Goal: Information Seeking & Learning: Learn about a topic

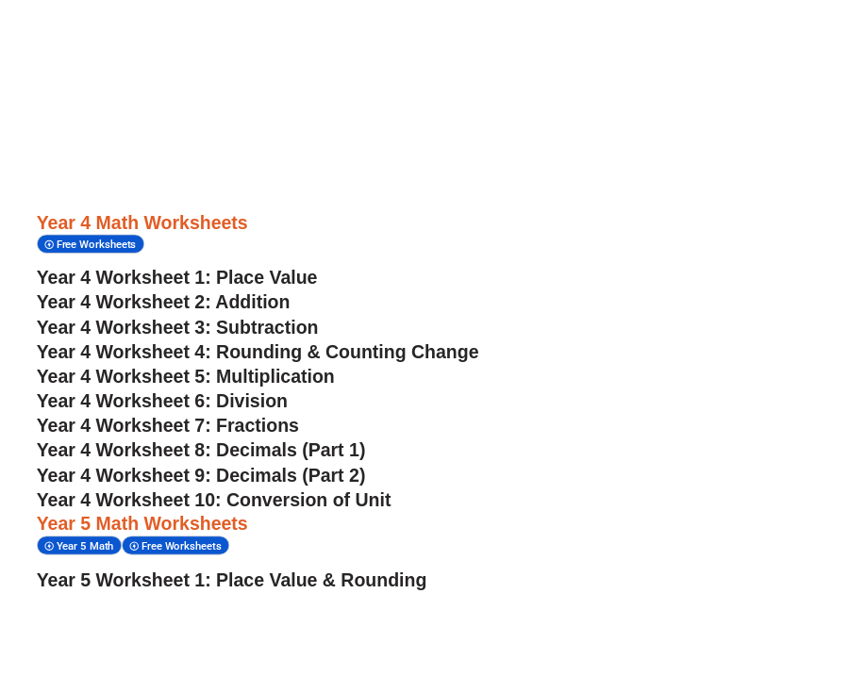
scroll to position [3340, 0]
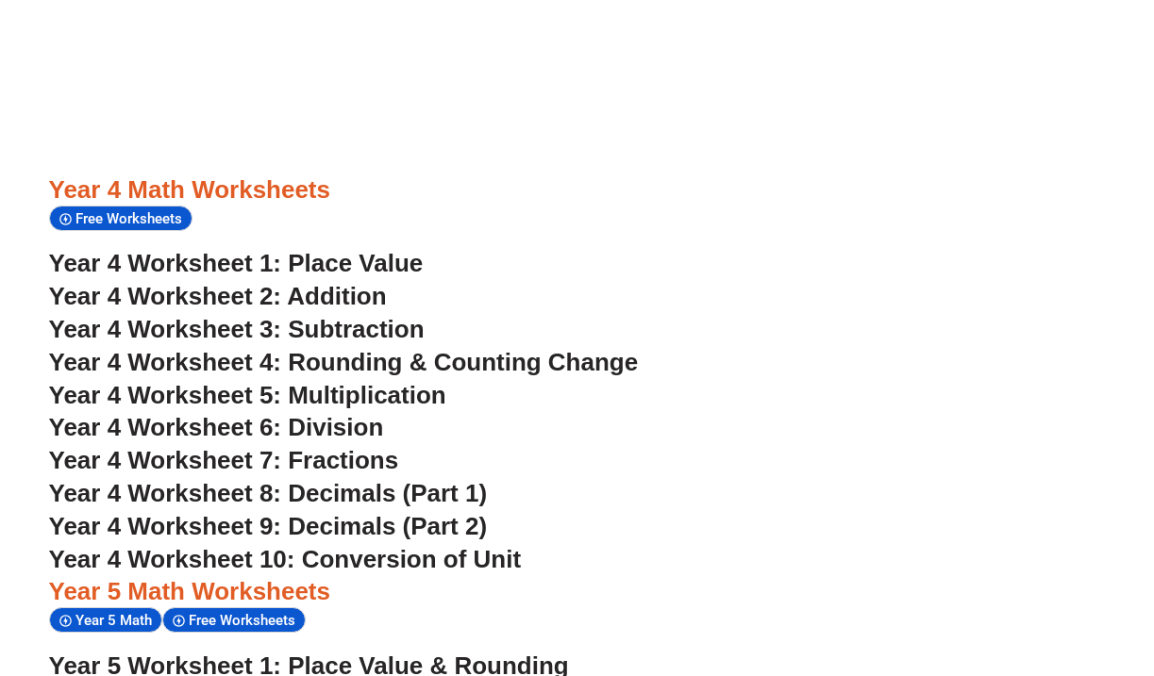
click at [389, 249] on span "Year 4 Worksheet 1: Place Value" at bounding box center [236, 263] width 374 height 28
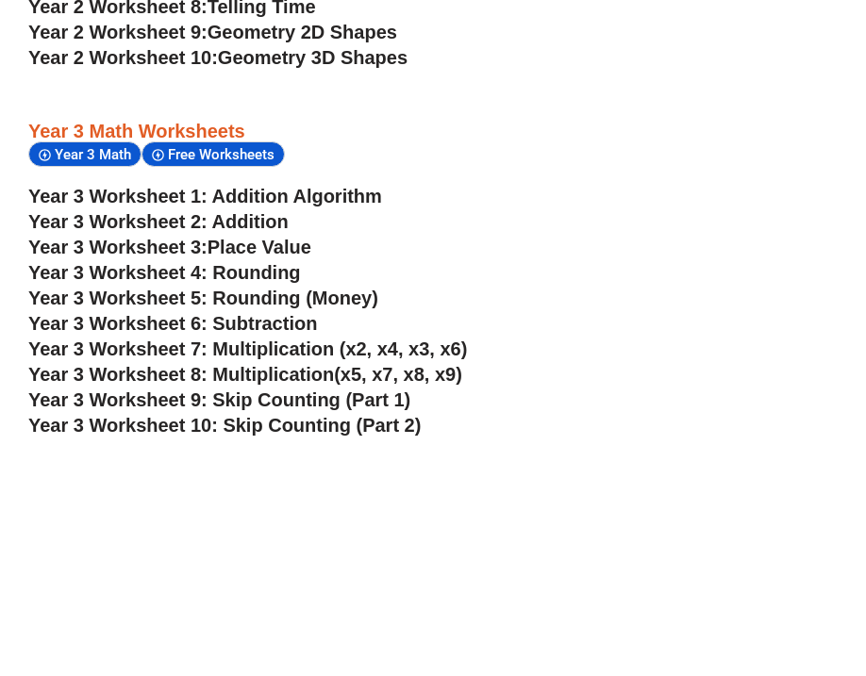
scroll to position [2287, 0]
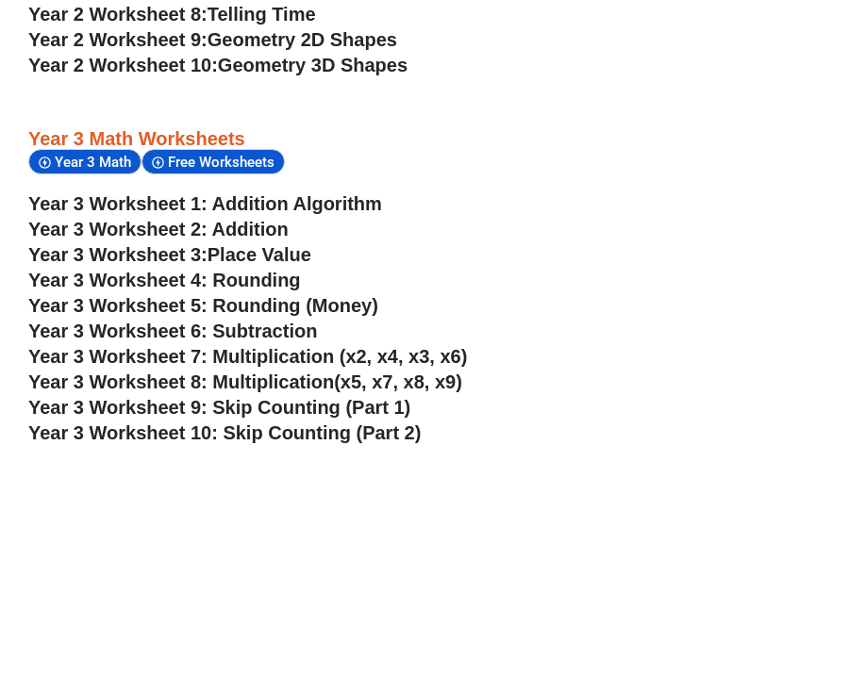
click at [224, 296] on span "Year 3 Worksheet 5: Rounding (Money)" at bounding box center [203, 305] width 350 height 21
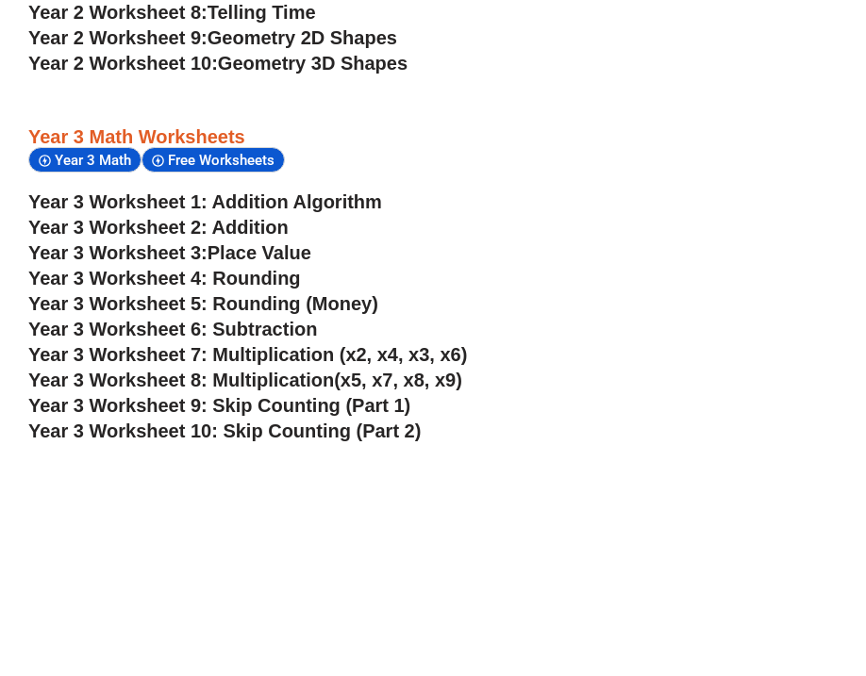
scroll to position [2291, 0]
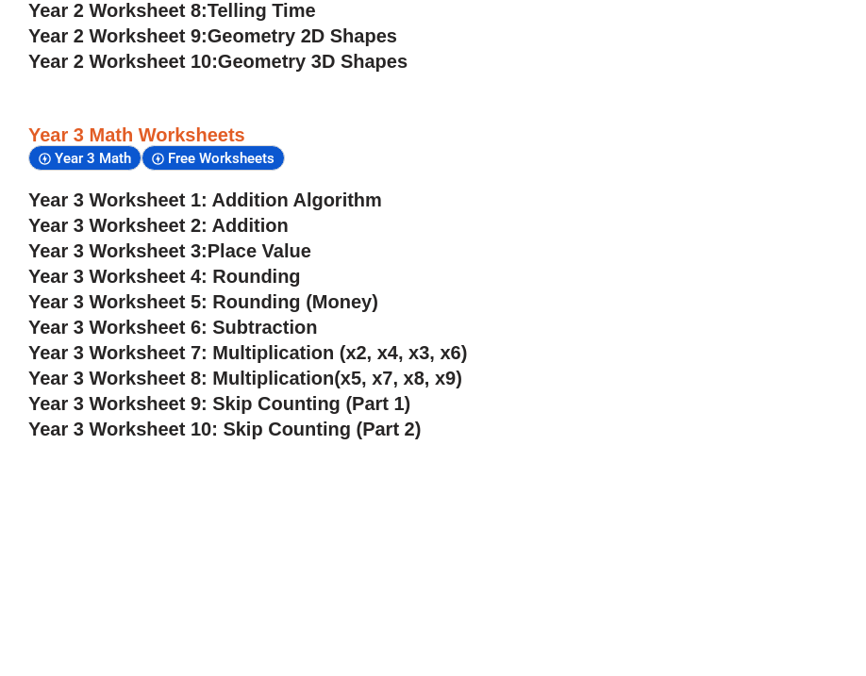
click at [210, 398] on span "Year 3 Worksheet 9: Skip Counting (Part 1)" at bounding box center [219, 403] width 382 height 21
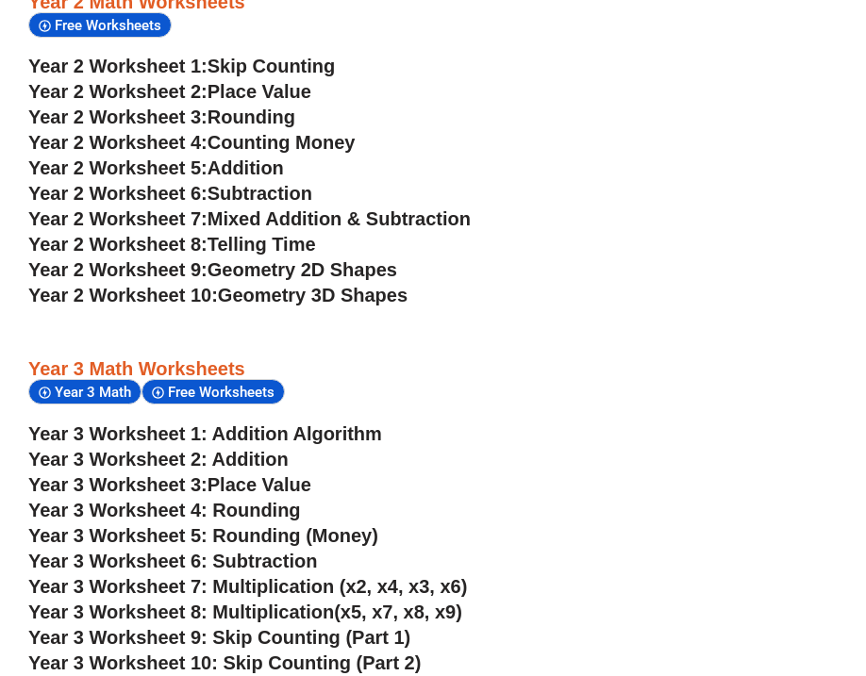
scroll to position [2046, 0]
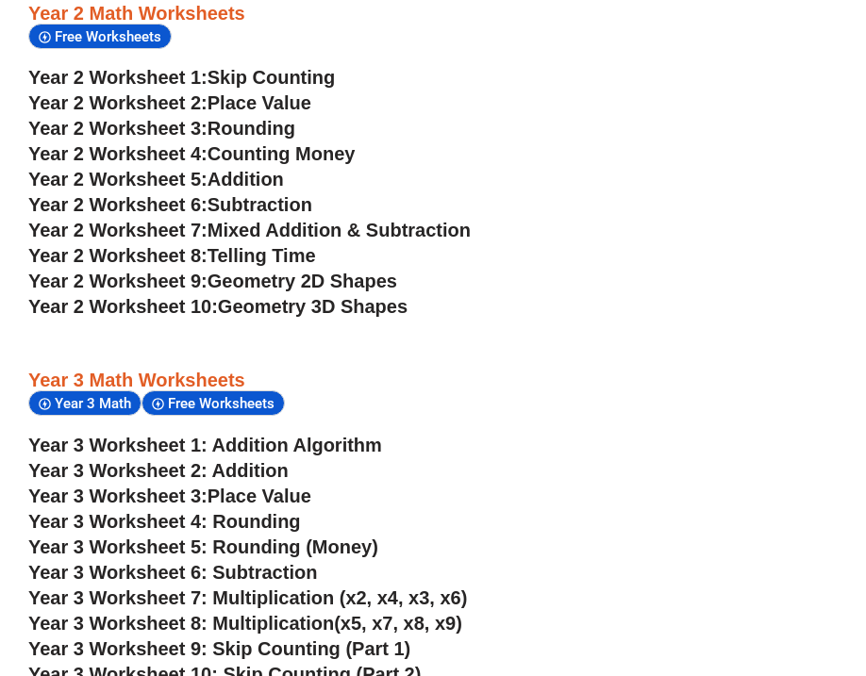
click at [250, 274] on span "Geometry 2D Shapes" at bounding box center [303, 281] width 190 height 21
click at [218, 303] on span "Year 2 Worksheet 10:" at bounding box center [123, 306] width 190 height 21
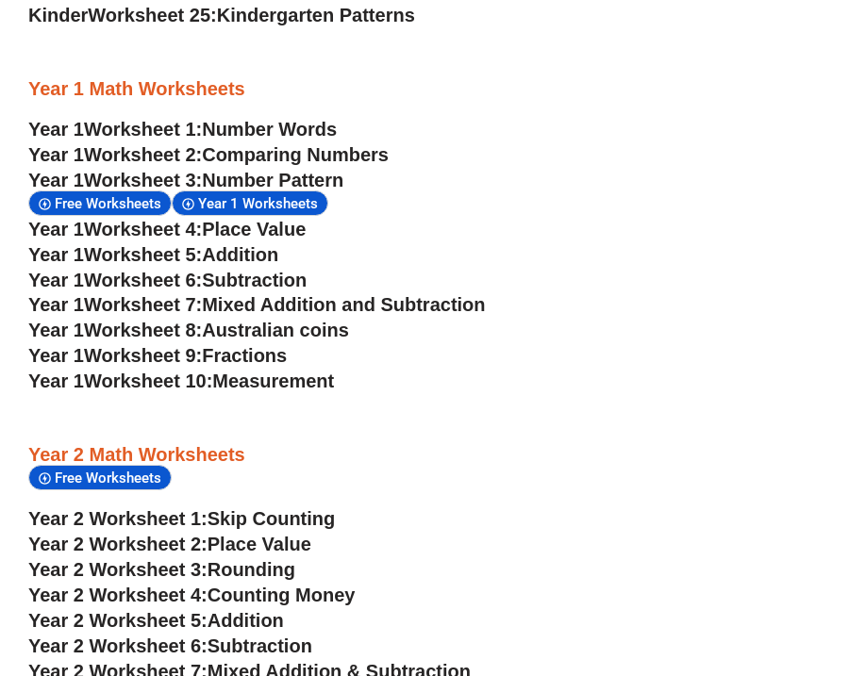
scroll to position [1603, 0]
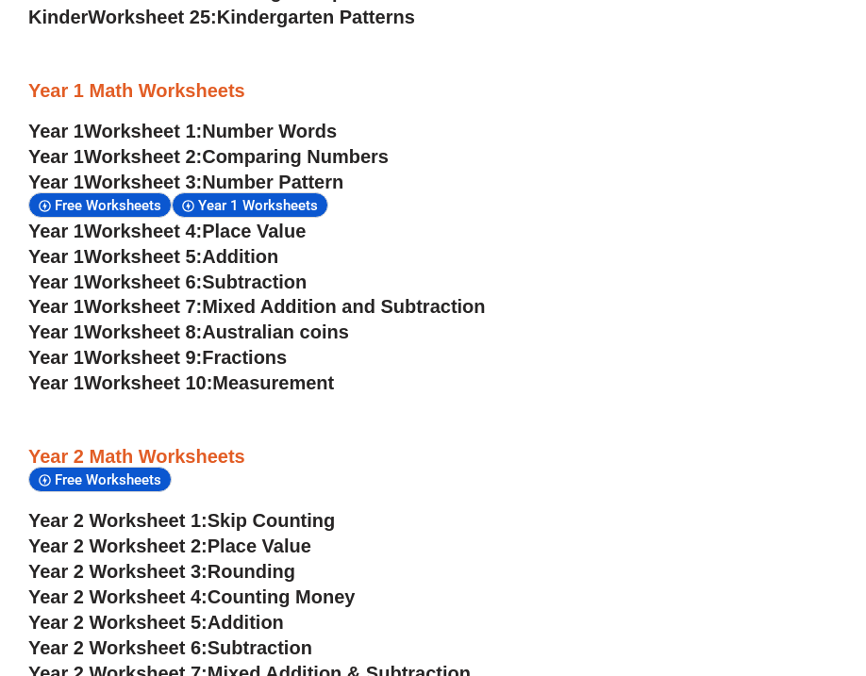
click at [274, 383] on span "Measurement" at bounding box center [273, 383] width 122 height 21
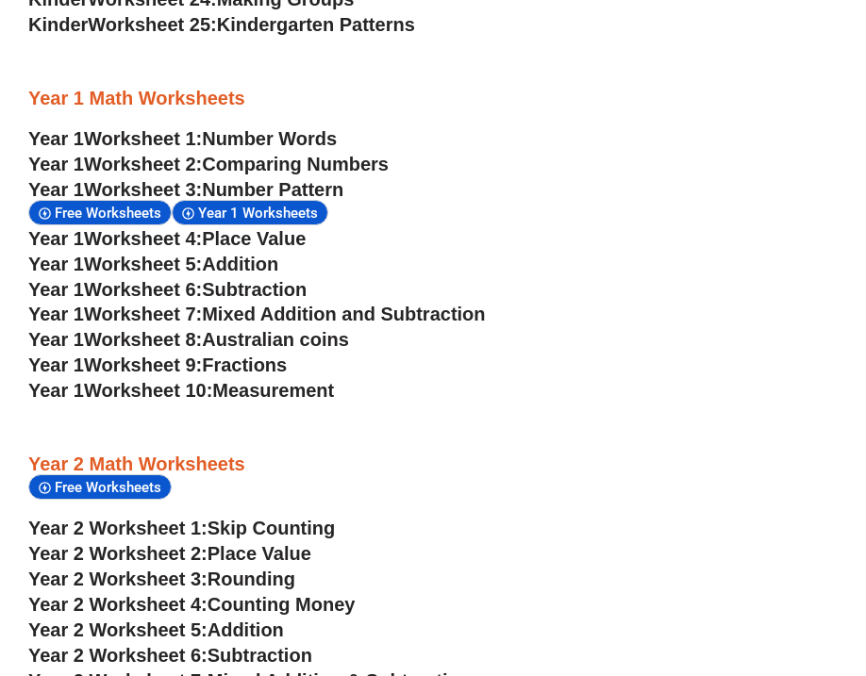
scroll to position [1600, 0]
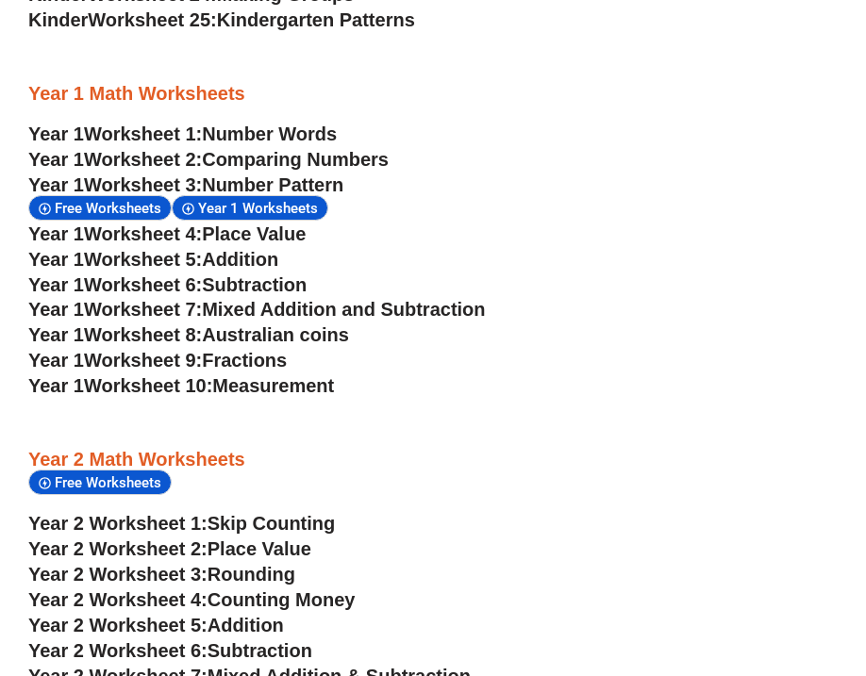
click at [251, 360] on span "Fractions" at bounding box center [244, 360] width 85 height 21
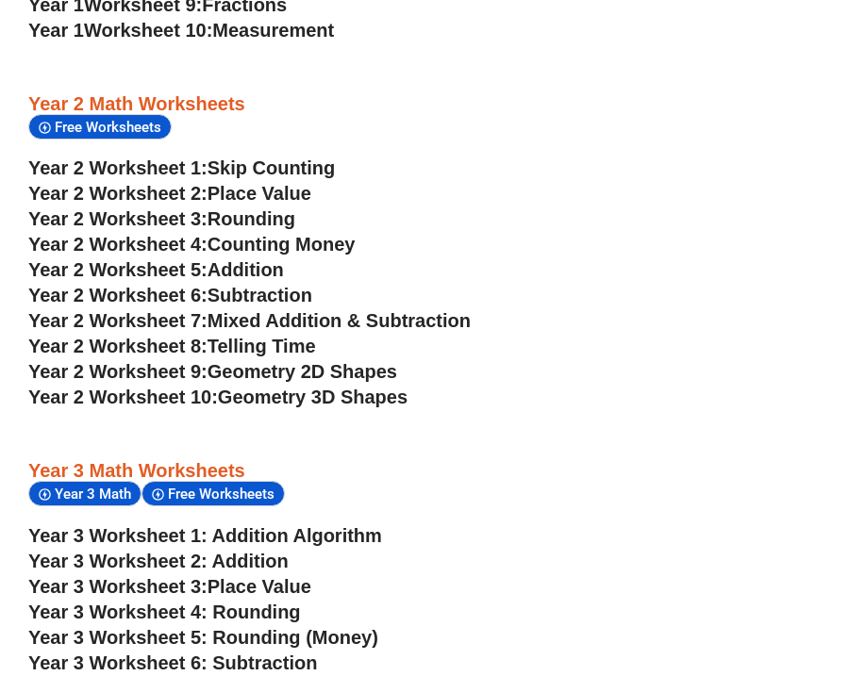
scroll to position [1960, 0]
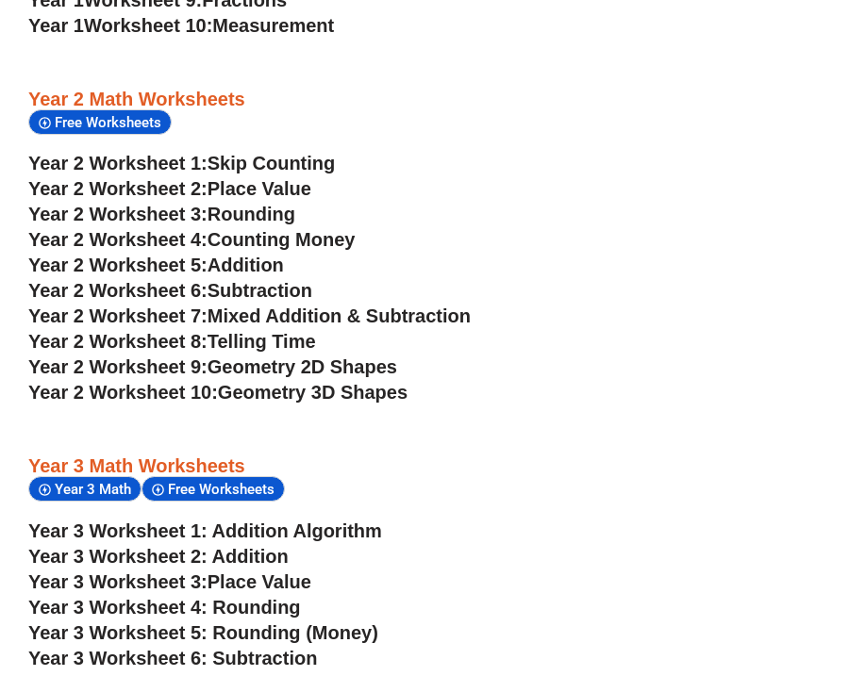
click at [272, 332] on span "Telling Time" at bounding box center [262, 341] width 108 height 21
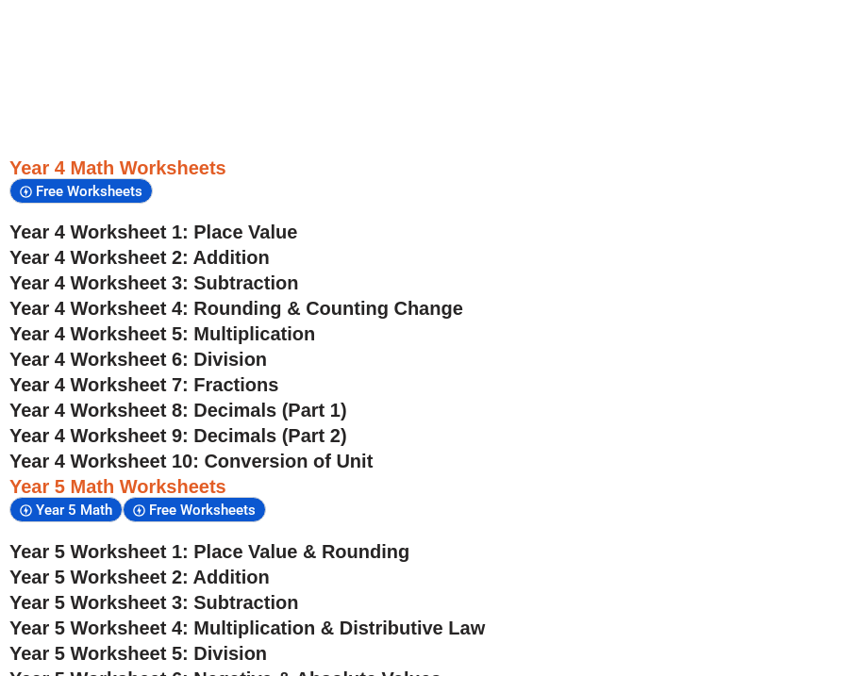
scroll to position [2951, 0]
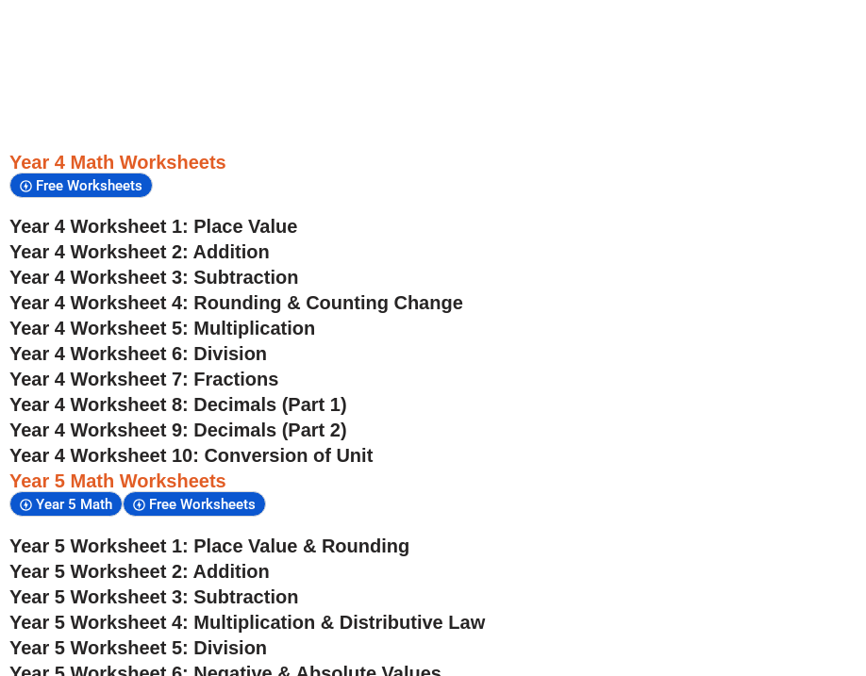
click at [242, 376] on span "Year 4 Worksheet 7: Fractions" at bounding box center [143, 379] width 269 height 21
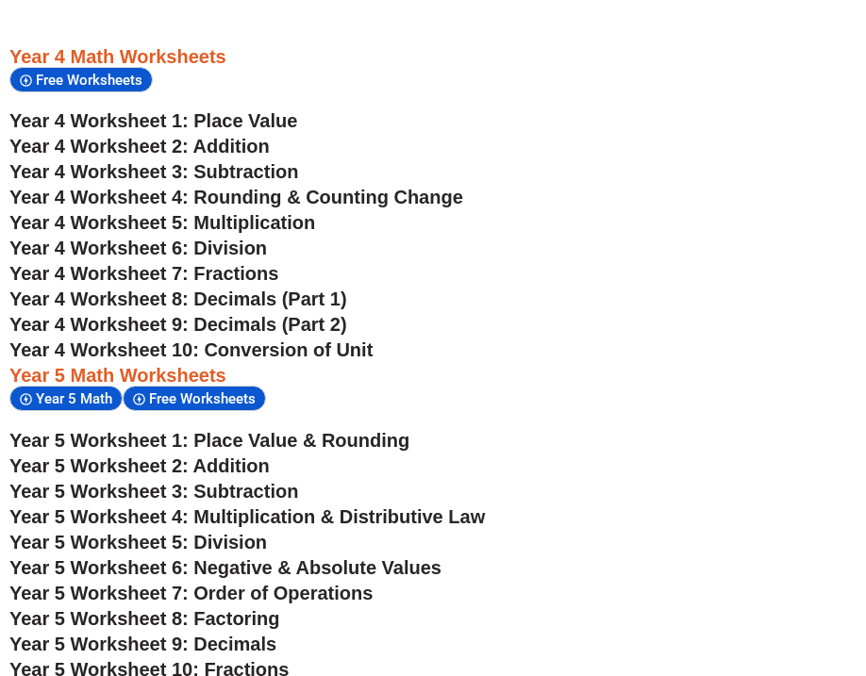
scroll to position [3058, 0]
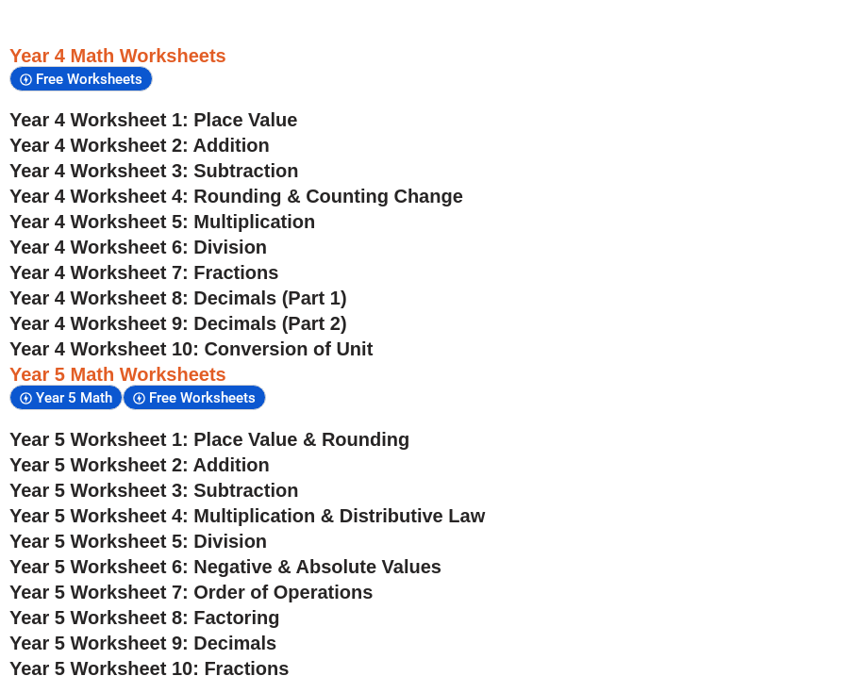
click at [266, 347] on span "Year 4 Worksheet 10: Conversion of Unit" at bounding box center [190, 349] width 363 height 21
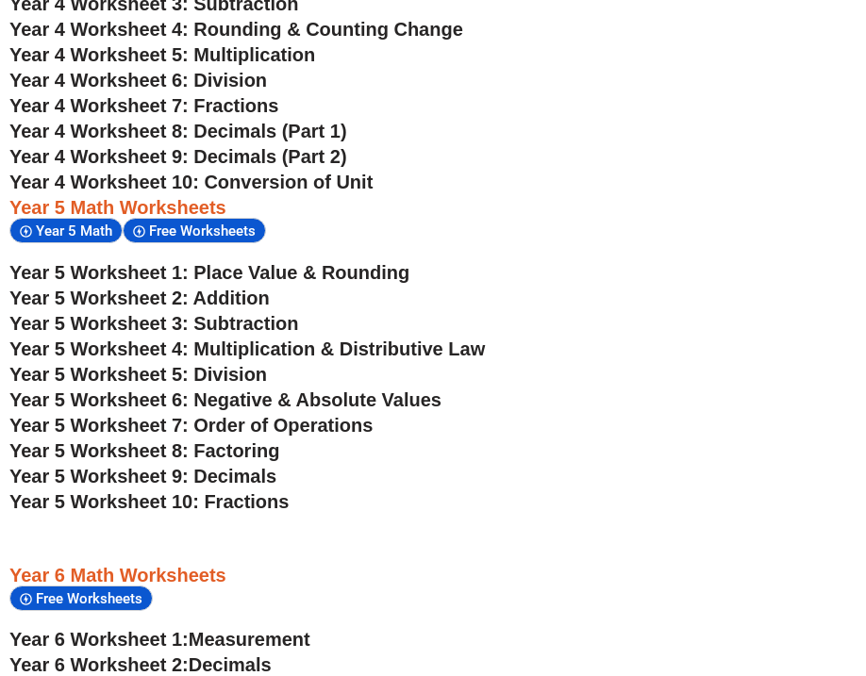
scroll to position [3231, 0]
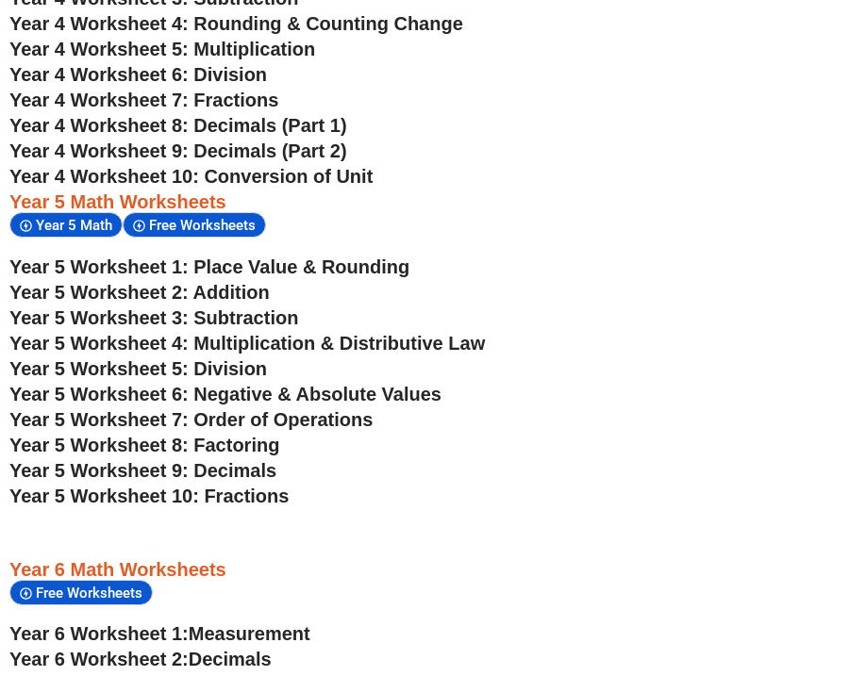
click at [293, 416] on span "Year 5 Worksheet 7: Order of Operations" at bounding box center [190, 419] width 363 height 21
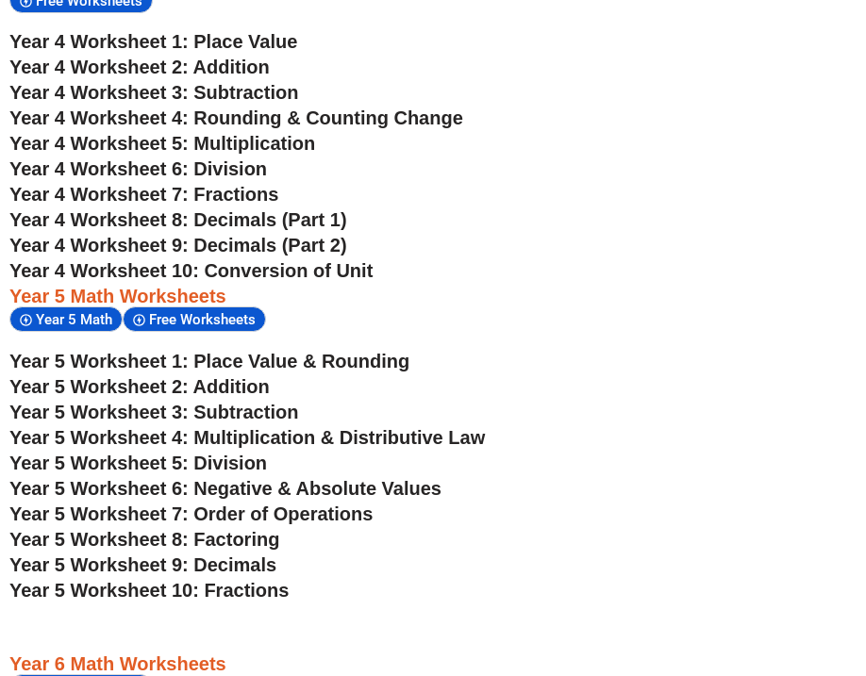
scroll to position [3129, 0]
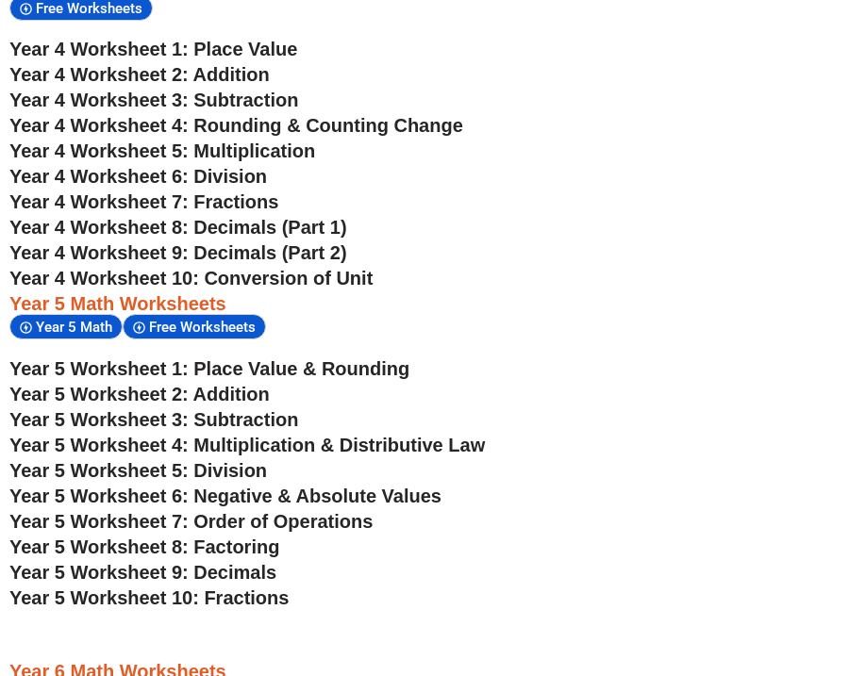
click at [303, 268] on span "Year 4 Worksheet 10: Conversion of Unit" at bounding box center [190, 278] width 363 height 21
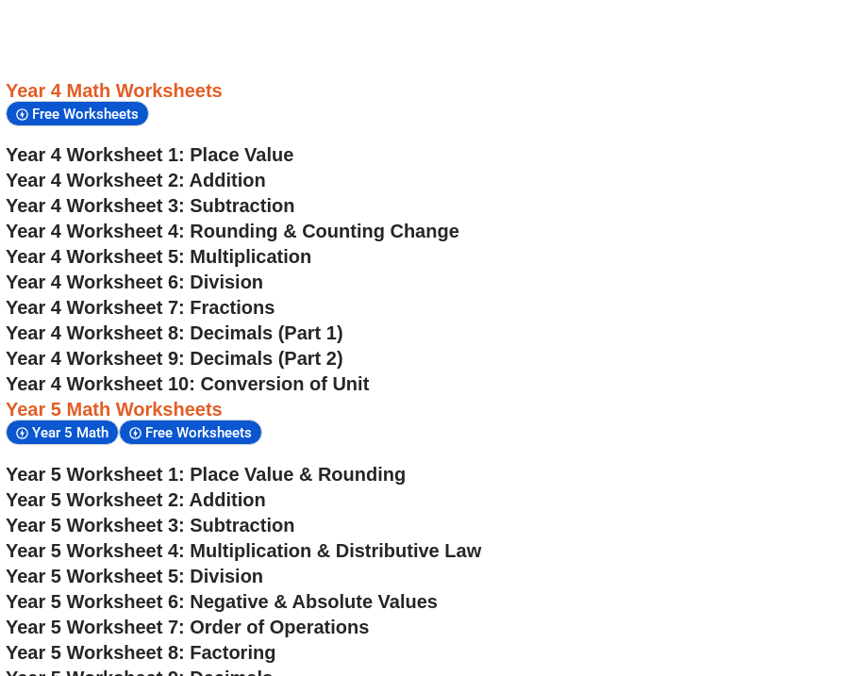
scroll to position [3016, 4]
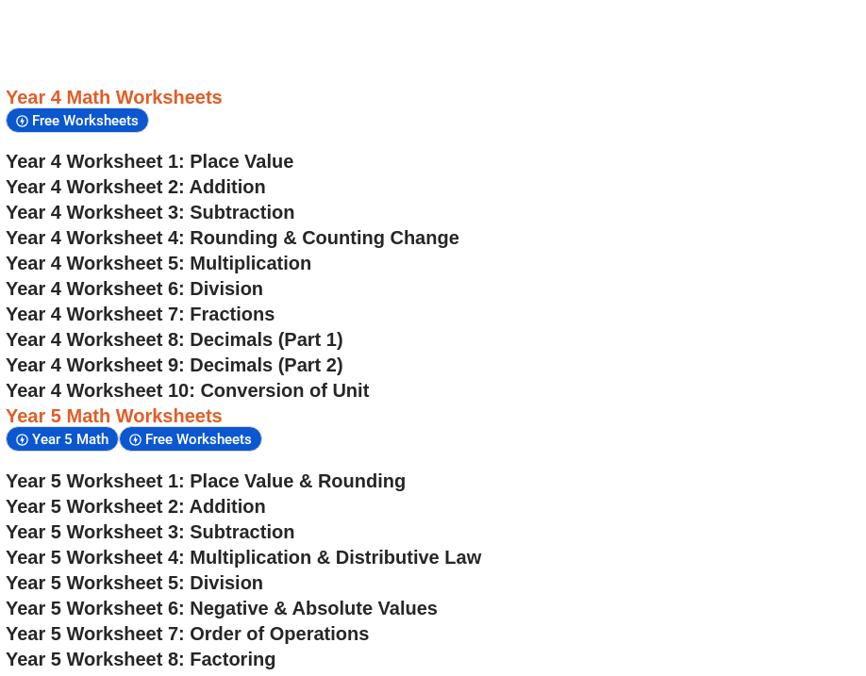
click at [325, 390] on span "Year 4 Worksheet 10: Conversion of Unit" at bounding box center [187, 390] width 363 height 21
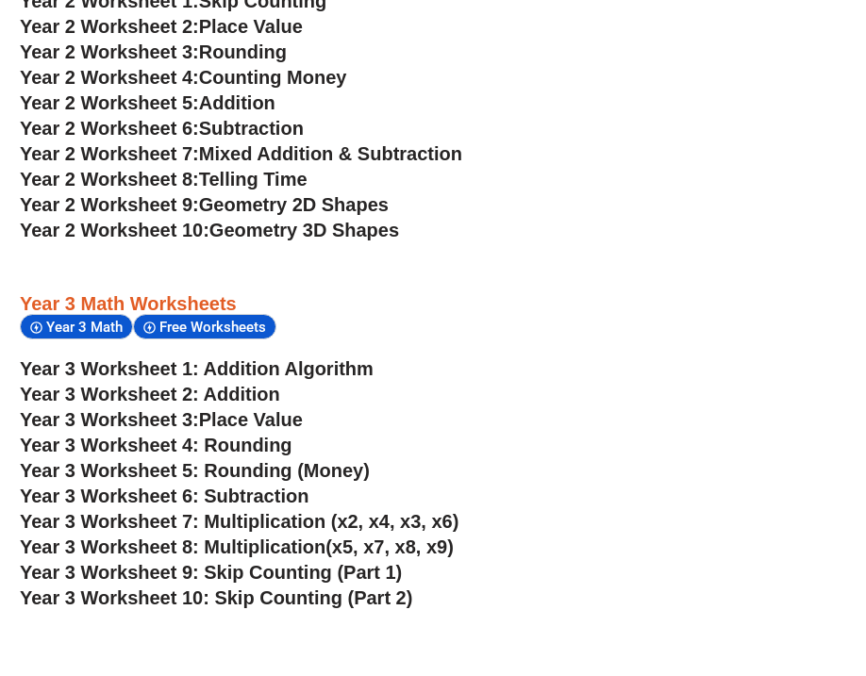
scroll to position [2109, 8]
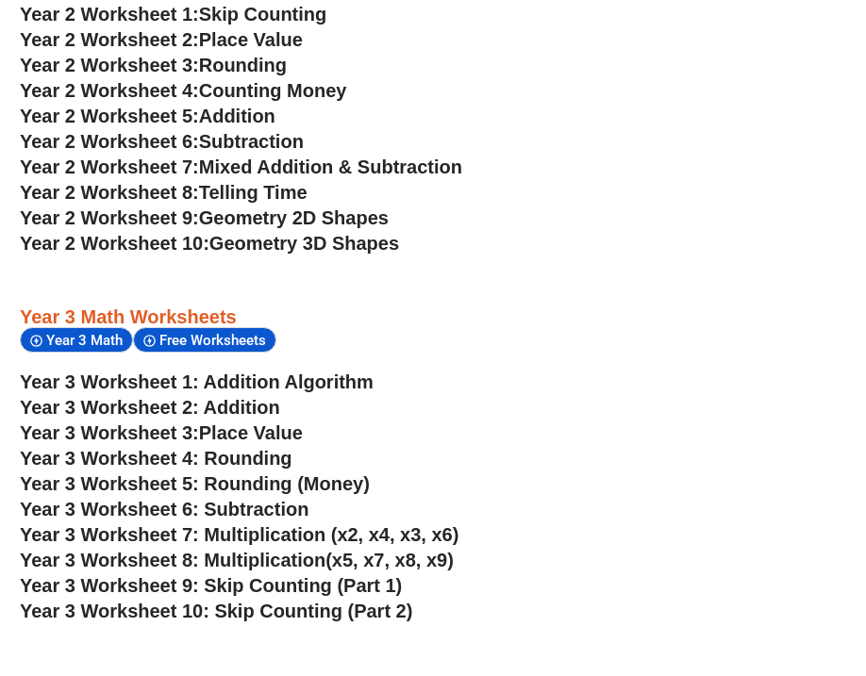
click at [304, 237] on span "Geometry 3D Shapes" at bounding box center [304, 243] width 190 height 21
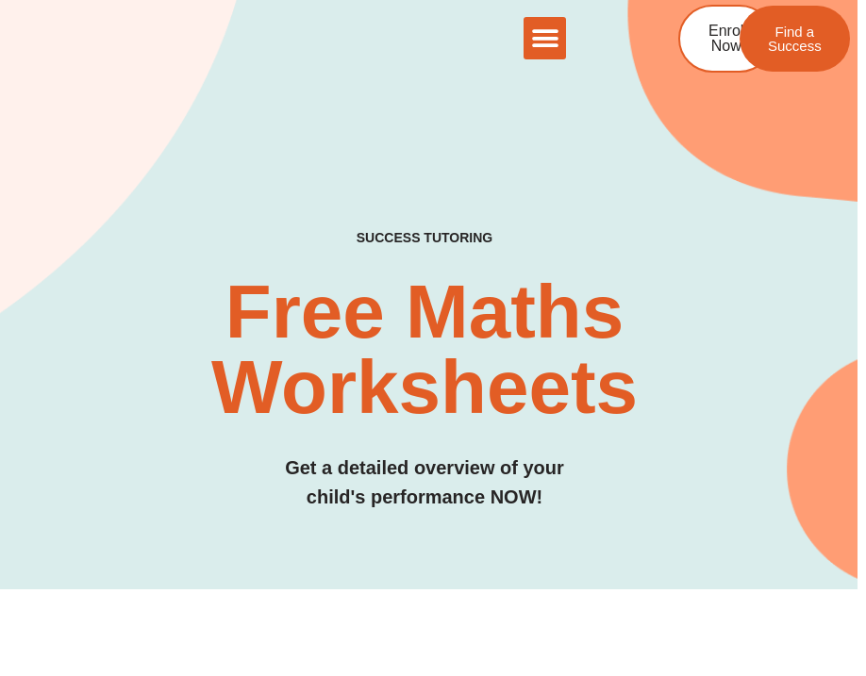
scroll to position [0, 8]
